Goal: Task Accomplishment & Management: Manage account settings

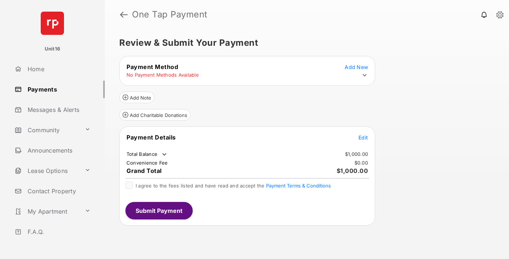
click at [363, 137] on span "Edit" at bounding box center [362, 138] width 9 height 6
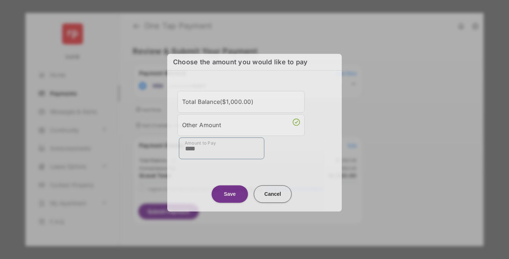
type input "****"
click at [230, 191] on button "Save" at bounding box center [230, 193] width 36 height 17
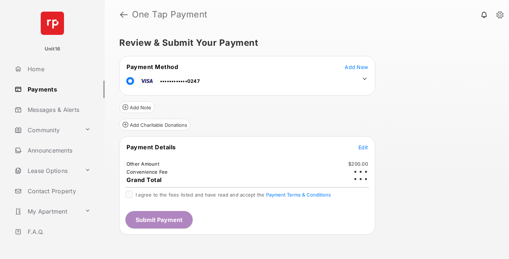
click at [365, 79] on icon at bounding box center [364, 79] width 7 height 7
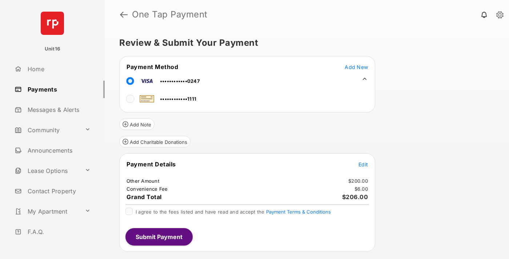
click at [363, 164] on span "Edit" at bounding box center [362, 164] width 9 height 6
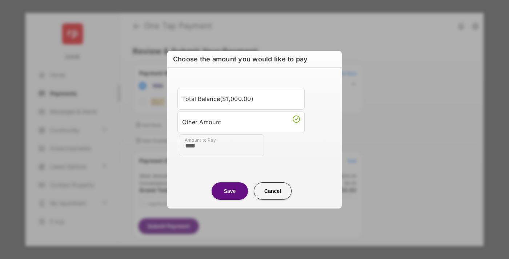
click at [230, 191] on button "Save" at bounding box center [230, 190] width 36 height 17
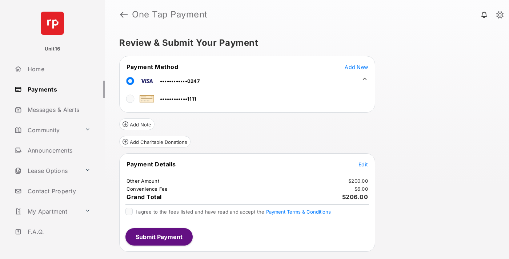
click at [159, 237] on button "Submit Payment" at bounding box center [158, 236] width 67 height 17
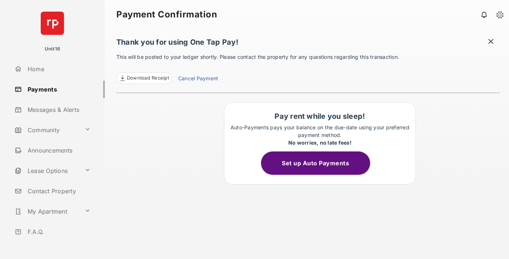
click at [198, 79] on link "Cancel Payment" at bounding box center [198, 79] width 40 height 9
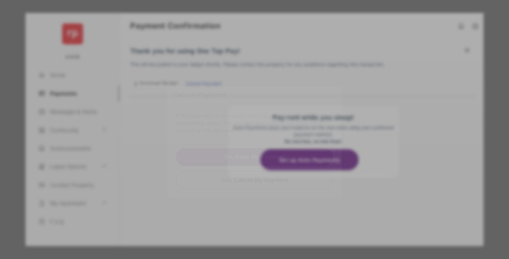
click at [254, 177] on button "Yes, Cancel My Payment" at bounding box center [254, 179] width 157 height 17
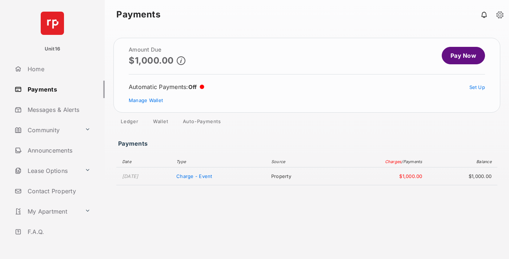
click at [146, 100] on link "Manage Wallet" at bounding box center [146, 100] width 34 height 6
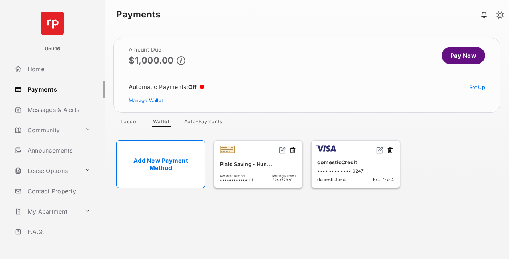
click at [390, 151] on button at bounding box center [389, 151] width 7 height 8
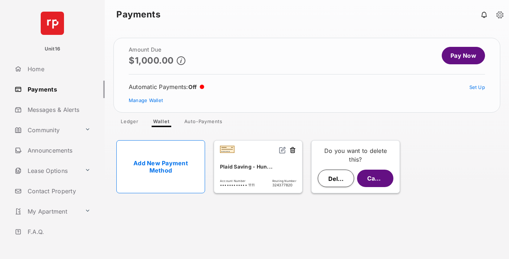
click at [336, 179] on button "Delete" at bounding box center [336, 178] width 36 height 17
